Goal: Find specific page/section

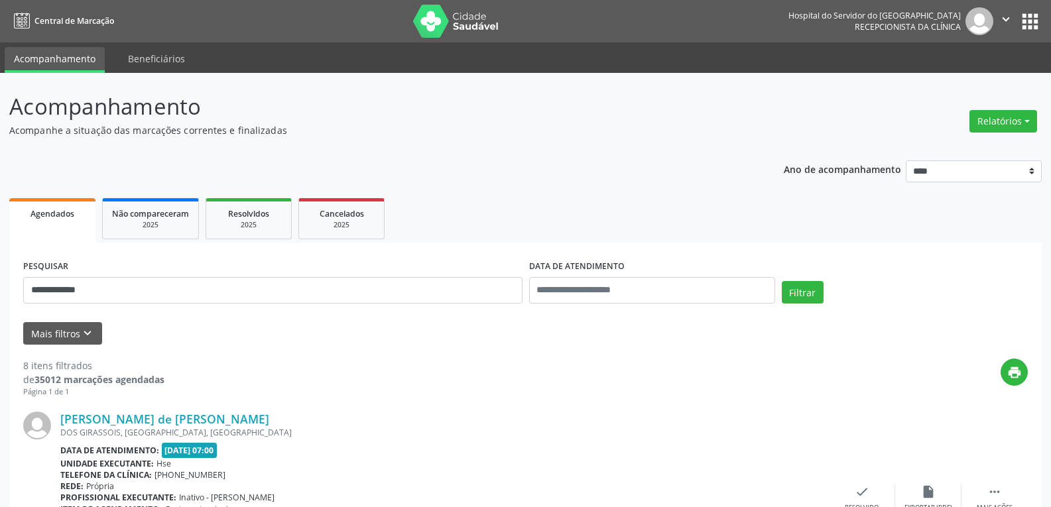
type input "**********"
click at [782, 281] on button "Filtrar" at bounding box center [803, 292] width 42 height 23
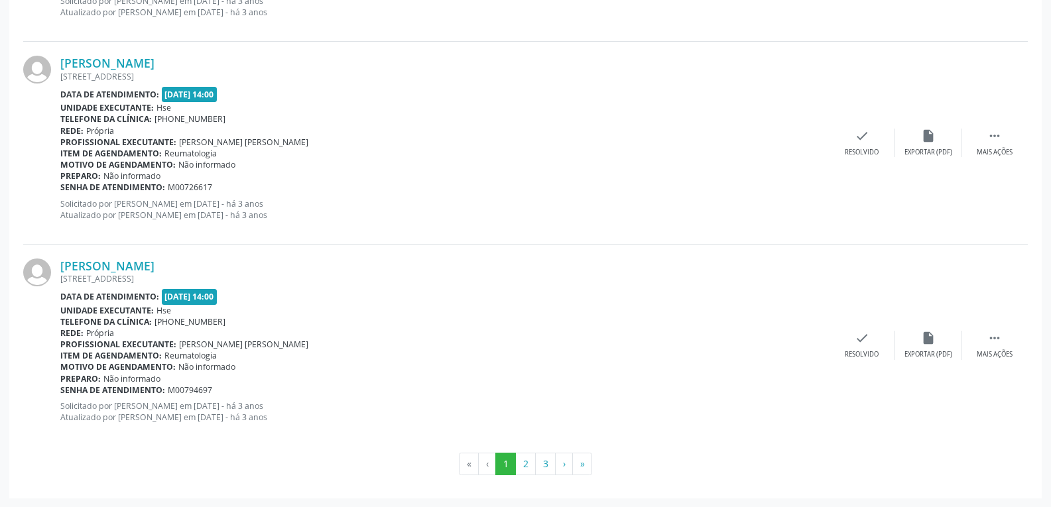
scroll to position [2990, 0]
click at [155, 269] on link "[PERSON_NAME]" at bounding box center [107, 265] width 94 height 15
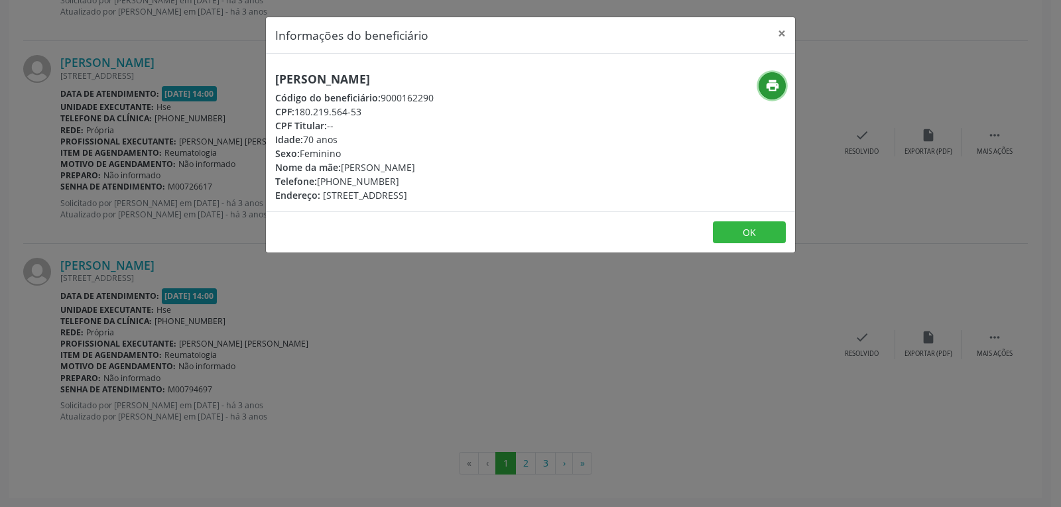
click at [771, 89] on icon "print" at bounding box center [773, 85] width 15 height 15
drag, startPoint x: 301, startPoint y: 111, endPoint x: 380, endPoint y: 117, distance: 79.8
click at [380, 117] on div "CPF: 180.219.564-53" at bounding box center [354, 112] width 159 height 14
copy div "180.219.564-53"
drag, startPoint x: 355, startPoint y: 178, endPoint x: 415, endPoint y: 178, distance: 59.7
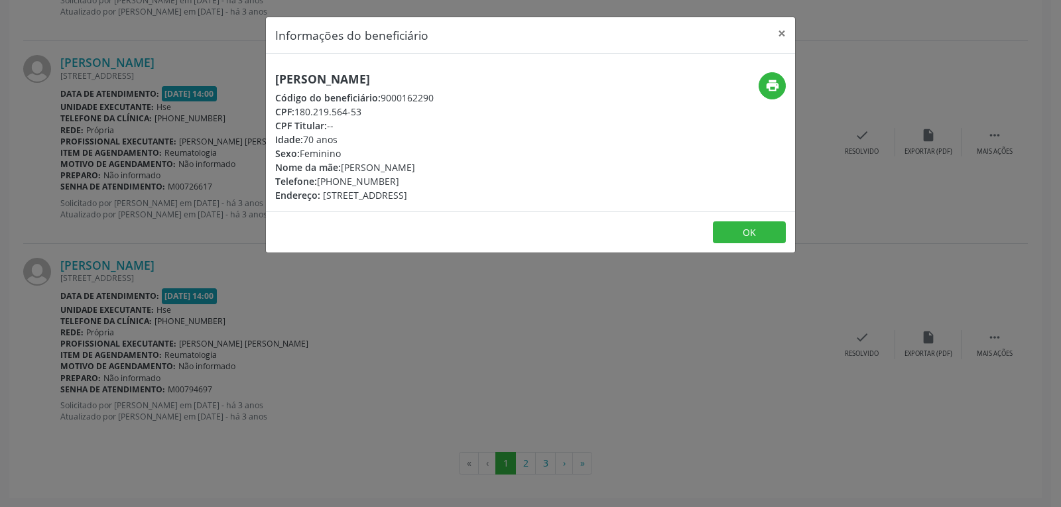
click at [415, 178] on div "Telefone: [PHONE_NUMBER]" at bounding box center [354, 181] width 159 height 14
copy div "98672-3129"
click at [781, 34] on button "×" at bounding box center [782, 33] width 27 height 33
